Goal: Obtain resource: Download file/media

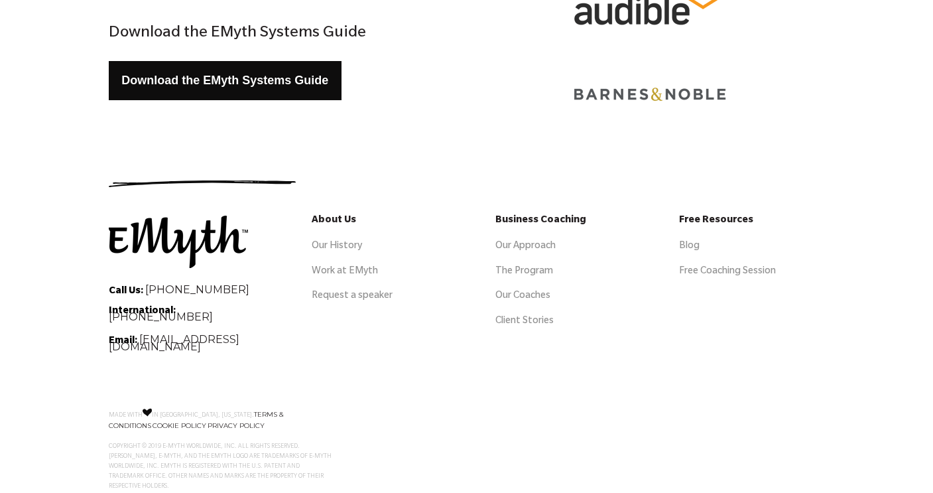
scroll to position [431, 0]
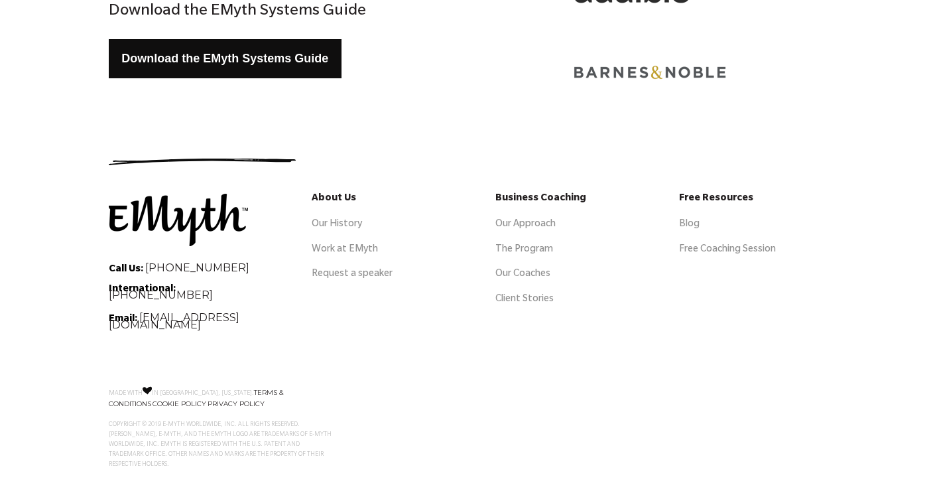
click at [310, 64] on link "Download the EMyth Systems Guide" at bounding box center [226, 58] width 234 height 39
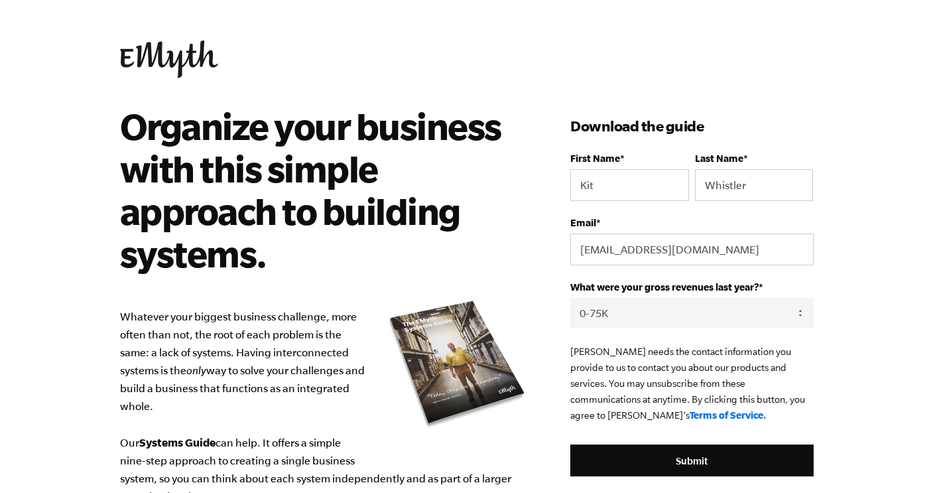
select select "0-75K"
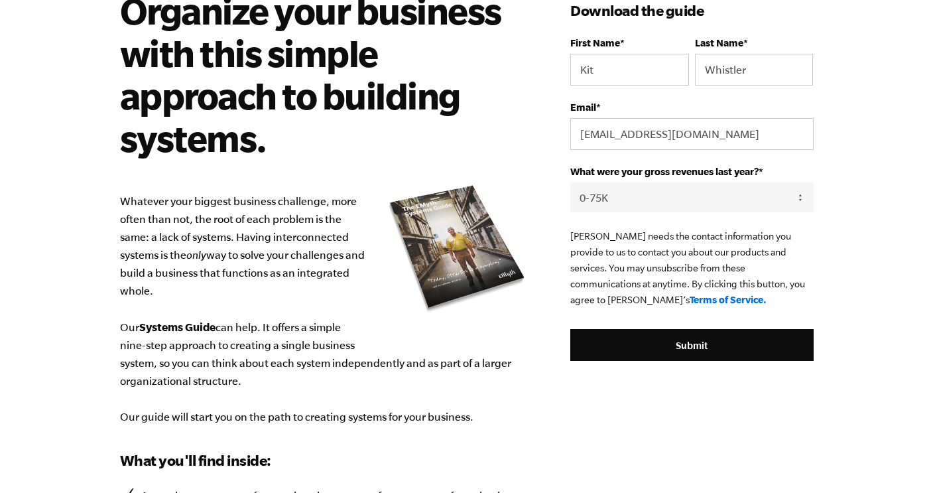
scroll to position [64, 0]
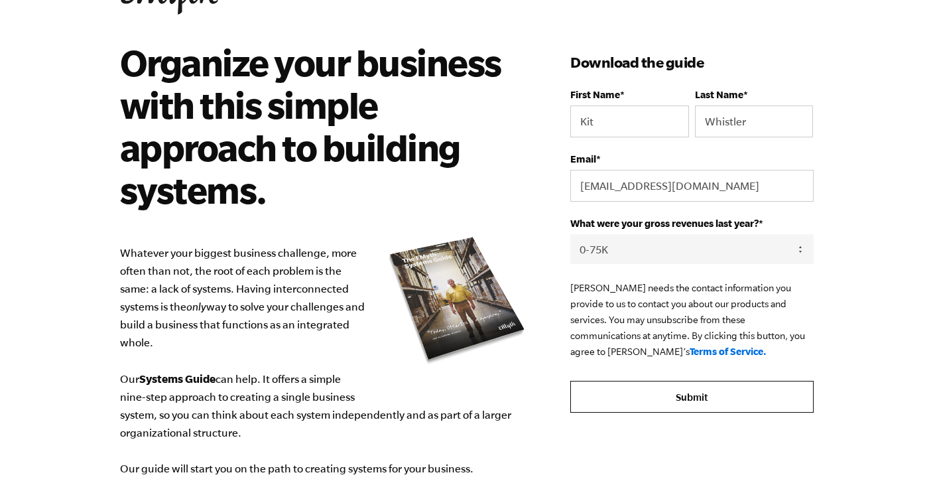
click at [706, 391] on input "Submit" at bounding box center [691, 397] width 243 height 32
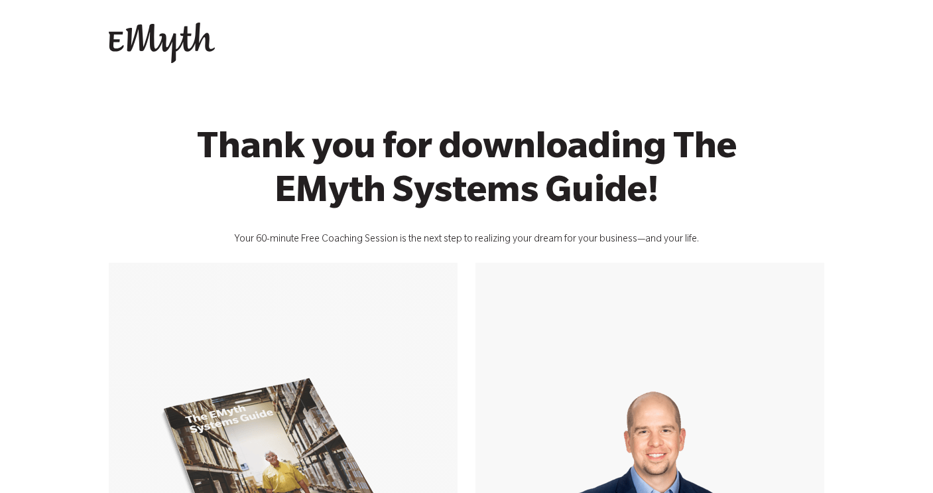
scroll to position [354, 0]
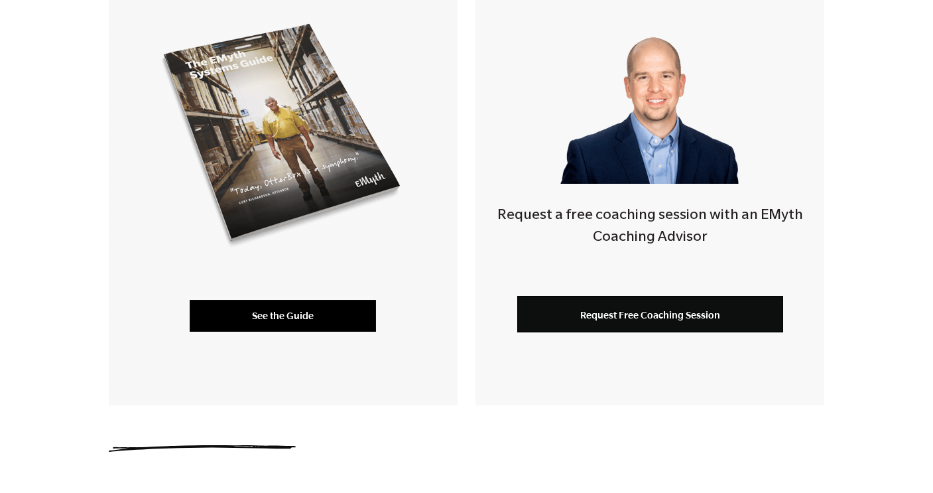
click at [295, 313] on link "See the Guide" at bounding box center [283, 316] width 186 height 32
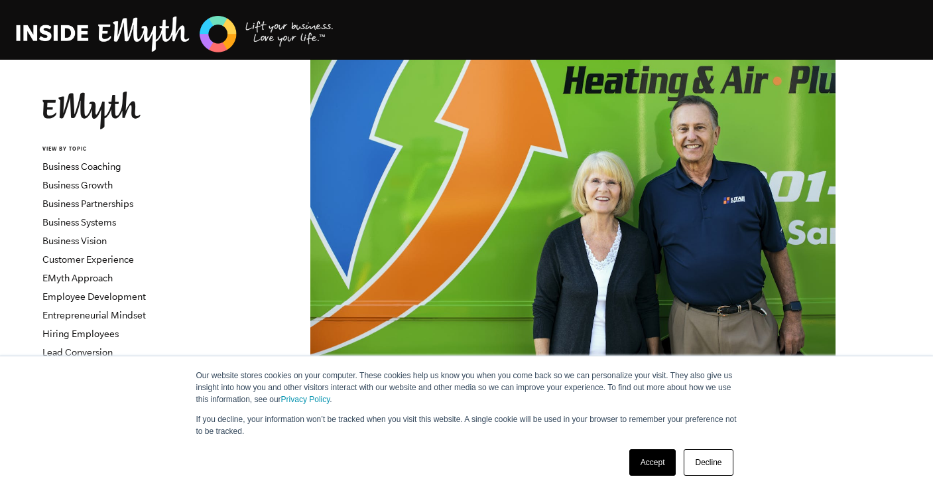
scroll to position [602, 0]
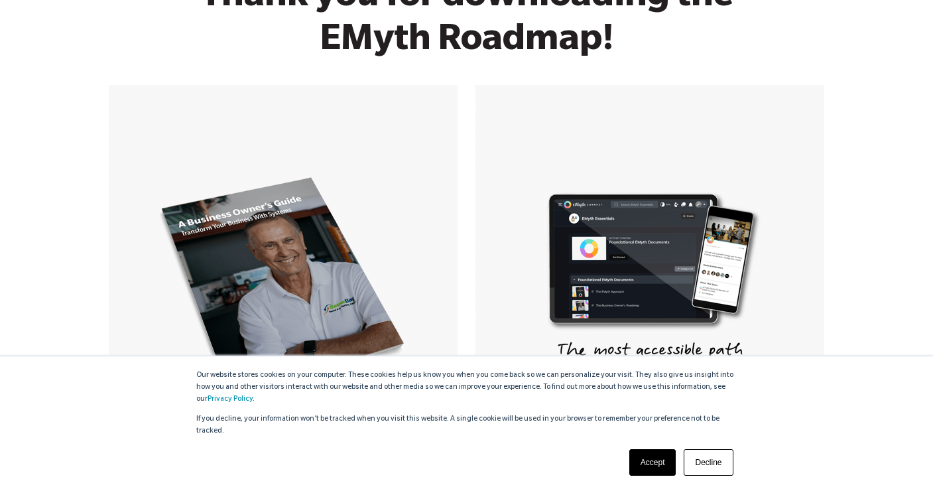
scroll to position [55, 0]
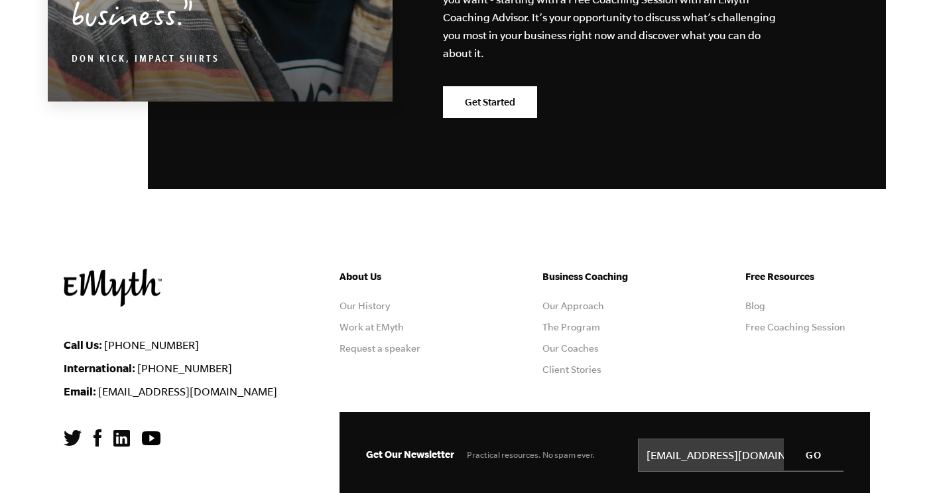
scroll to position [6632, 0]
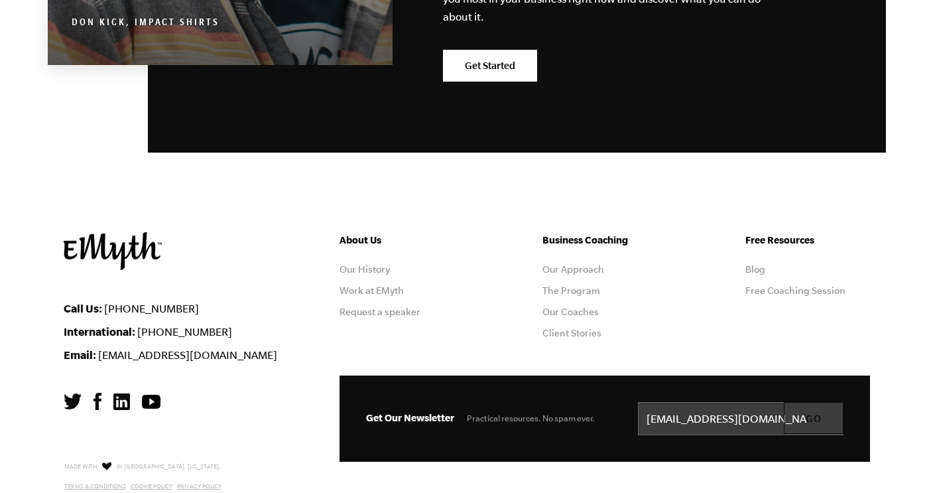
click at [813, 402] on input "GO" at bounding box center [814, 418] width 60 height 32
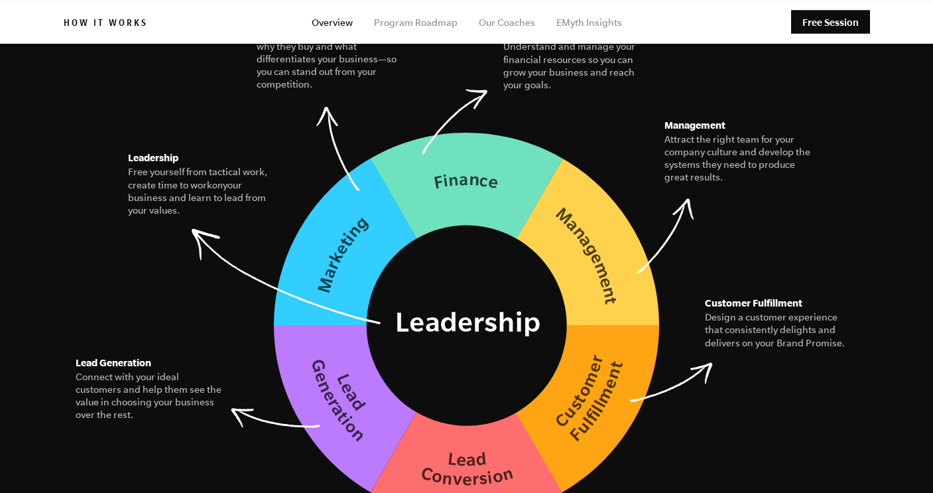
scroll to position [1889, 0]
